Goal: Book appointment/travel/reservation

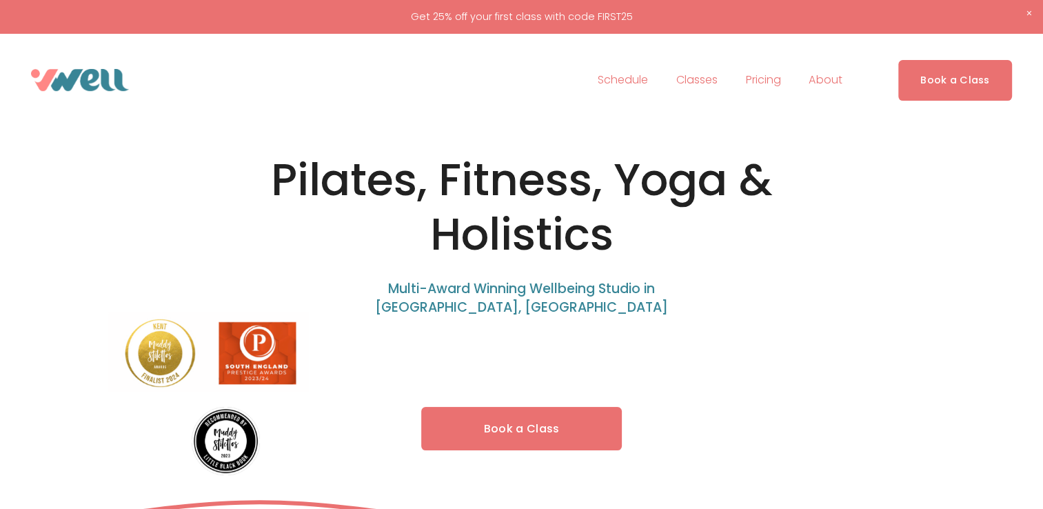
click at [970, 90] on link "Book a Class" at bounding box center [955, 80] width 114 height 41
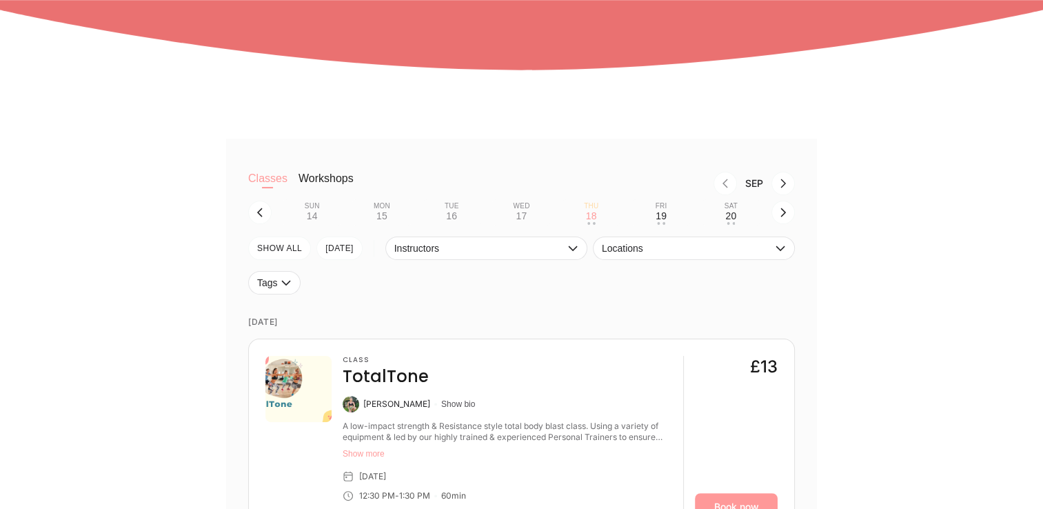
scroll to position [303, 0]
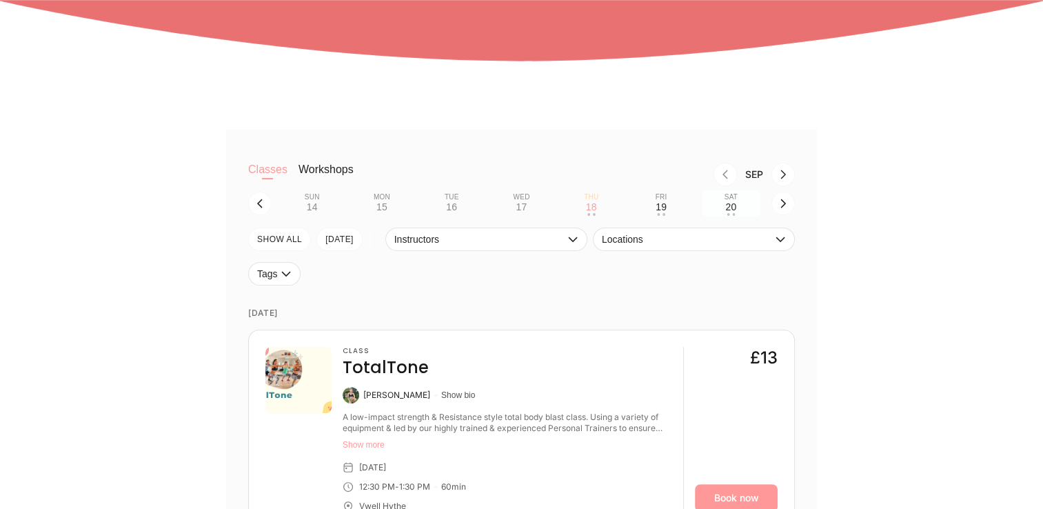
click at [733, 209] on div "20" at bounding box center [730, 206] width 11 height 11
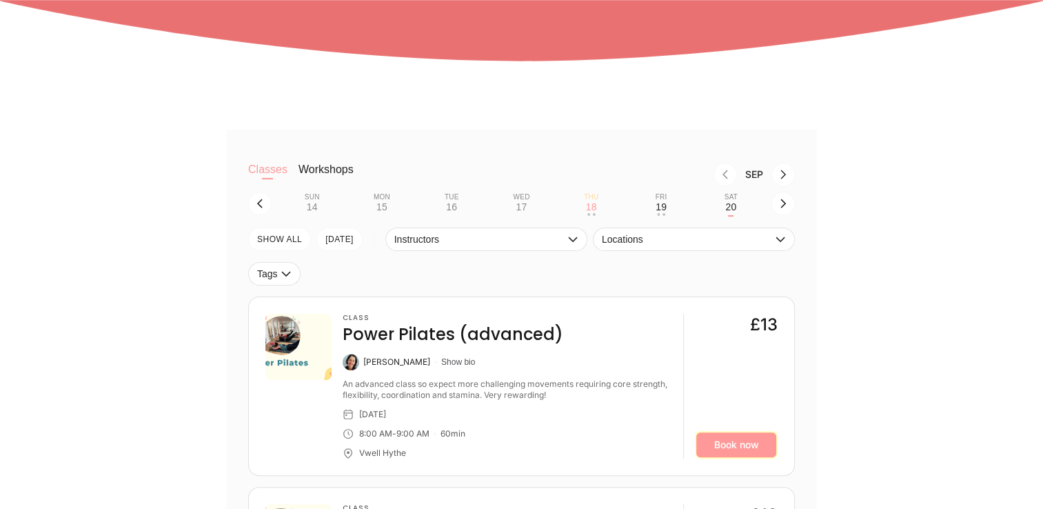
click at [721, 451] on link "Book now" at bounding box center [736, 445] width 83 height 28
